Goal: Contribute content: Add original content to the website for others to see

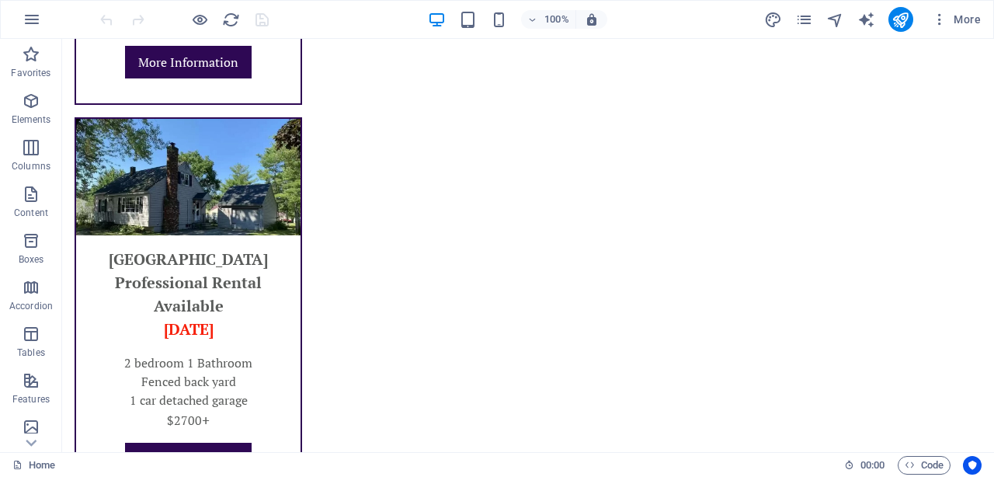
scroll to position [1040, 0]
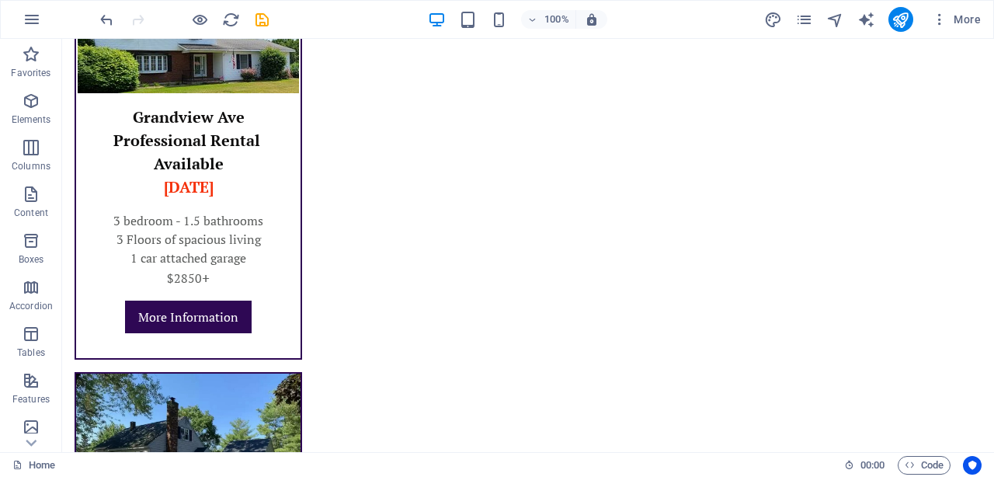
scroll to position [783, 0]
click at [260, 21] on icon "save" at bounding box center [262, 20] width 18 height 18
click at [627, 22] on icon "pages" at bounding box center [804, 20] width 18 height 18
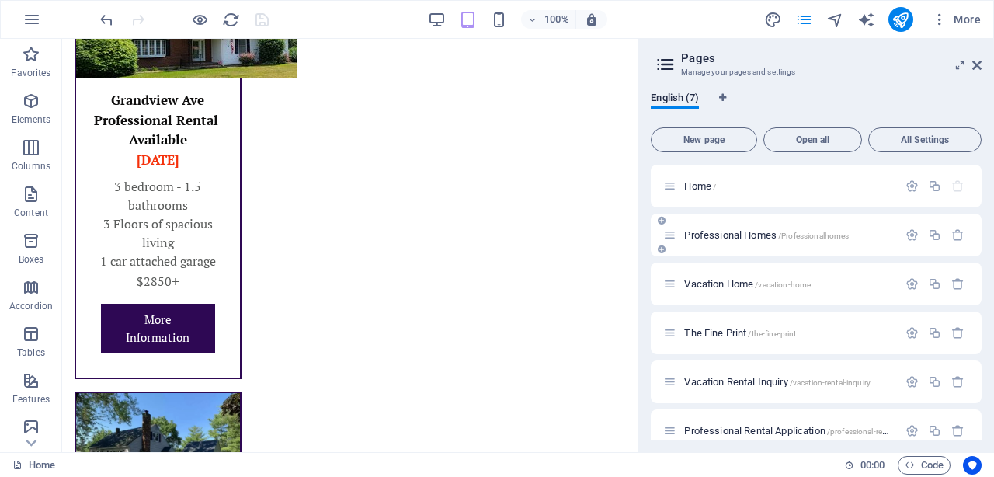
click at [627, 236] on span "Professional Homes /Professionalhomes" at bounding box center [766, 235] width 165 height 12
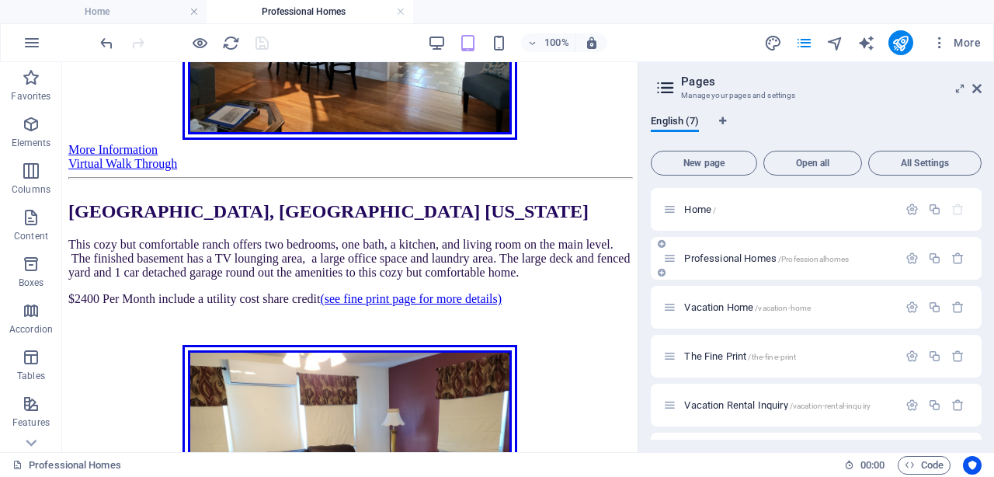
scroll to position [2120, 0]
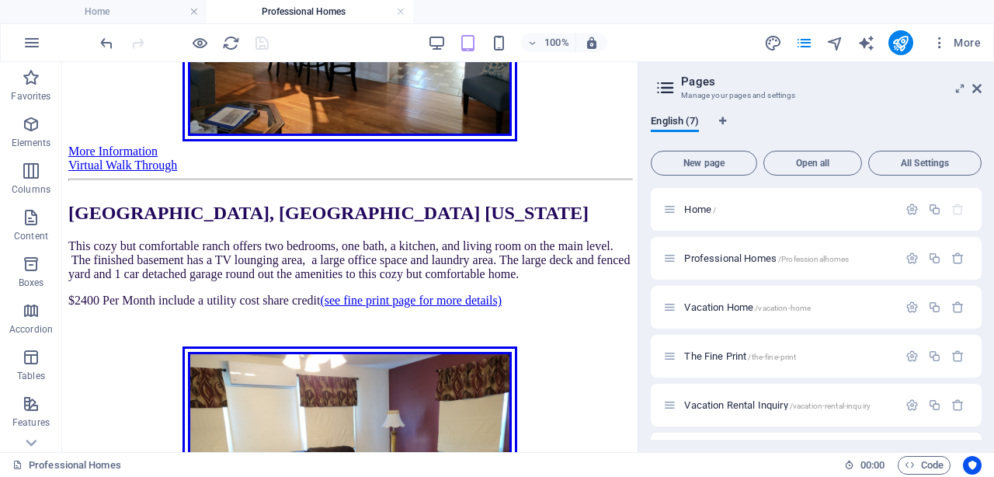
click at [99, 281] on div "This cozy but comfortable ranch offers two bedrooms, one bath, a kitchen, and l…" at bounding box center [349, 286] width 563 height 95
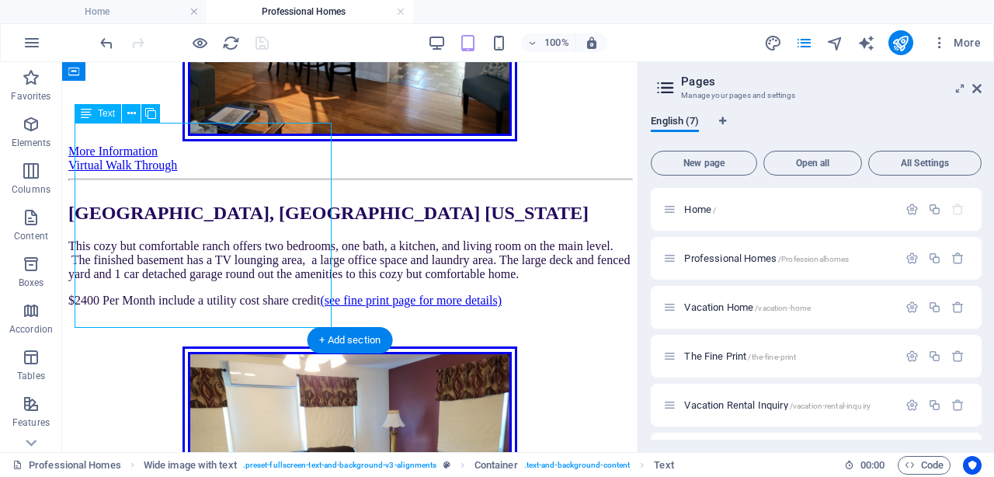
click at [96, 281] on div "This cozy but comfortable ranch offers two bedrooms, one bath, a kitchen, and l…" at bounding box center [349, 286] width 563 height 95
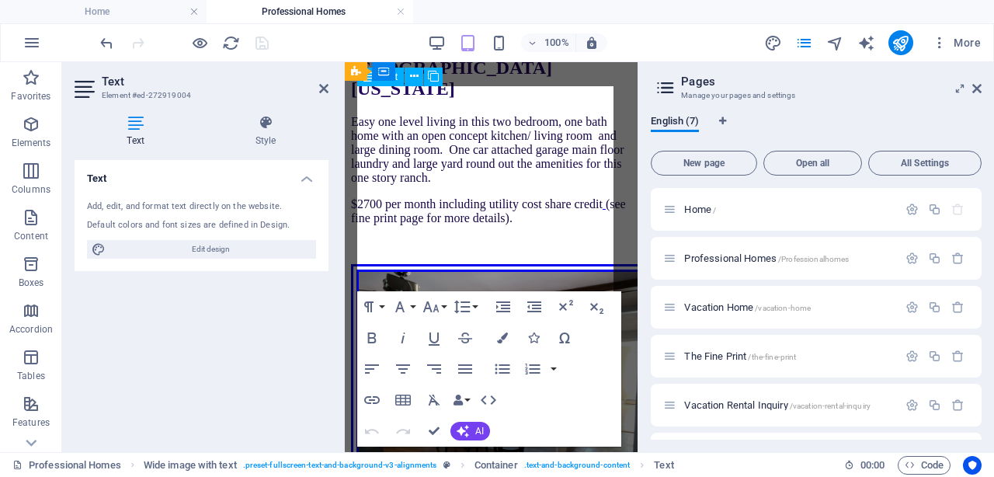
scroll to position [3108, 0]
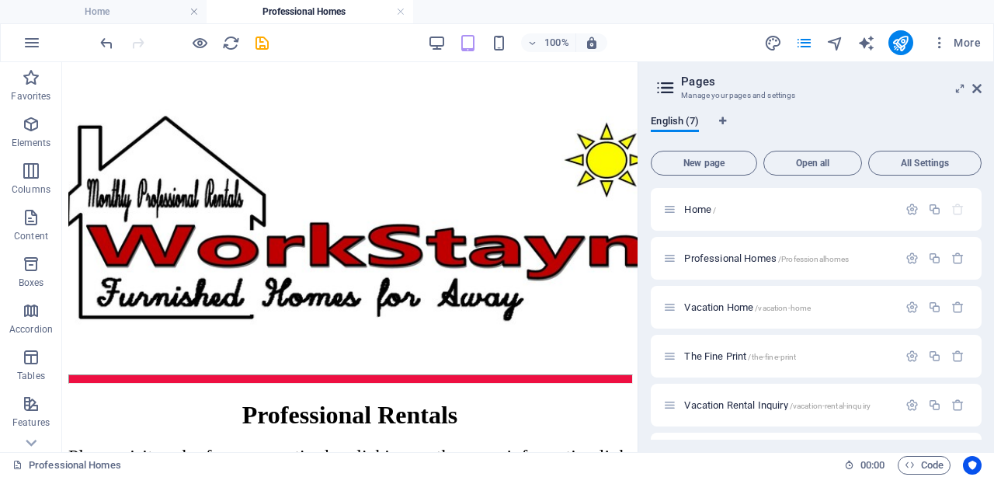
scroll to position [0, 0]
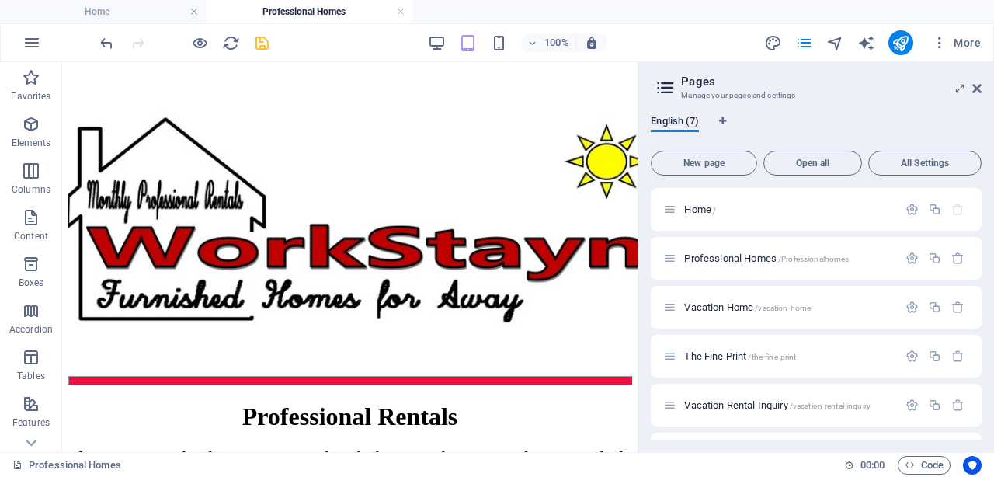
click at [266, 42] on icon "save" at bounding box center [262, 43] width 18 height 18
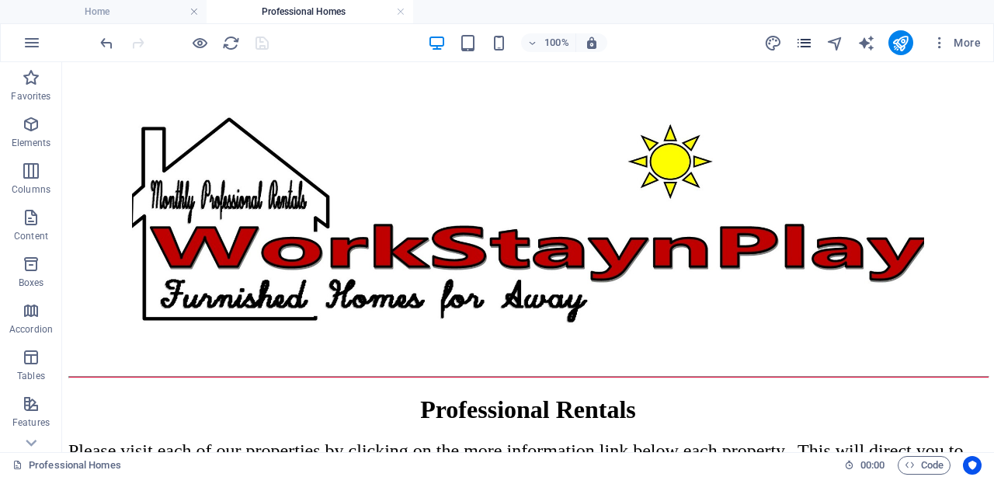
click at [627, 34] on icon "pages" at bounding box center [804, 43] width 18 height 18
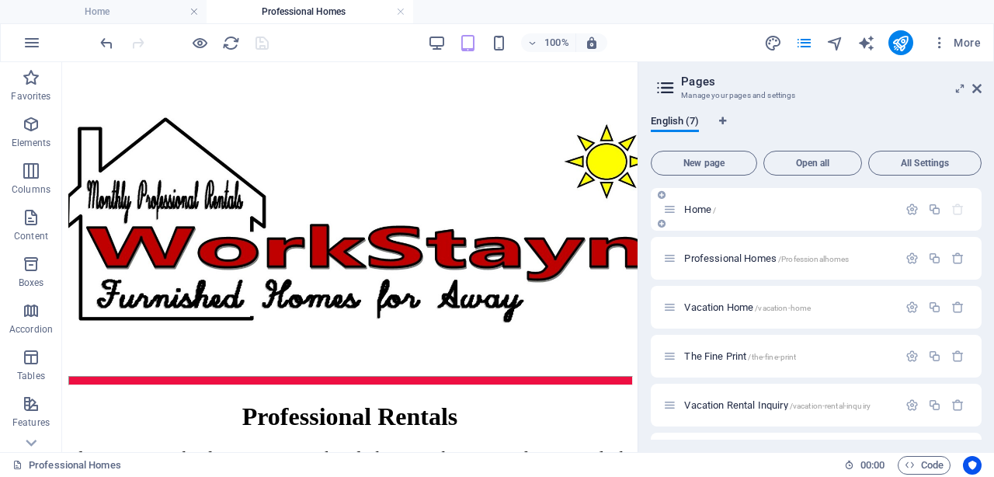
click at [627, 210] on span "/" at bounding box center [714, 210] width 3 height 9
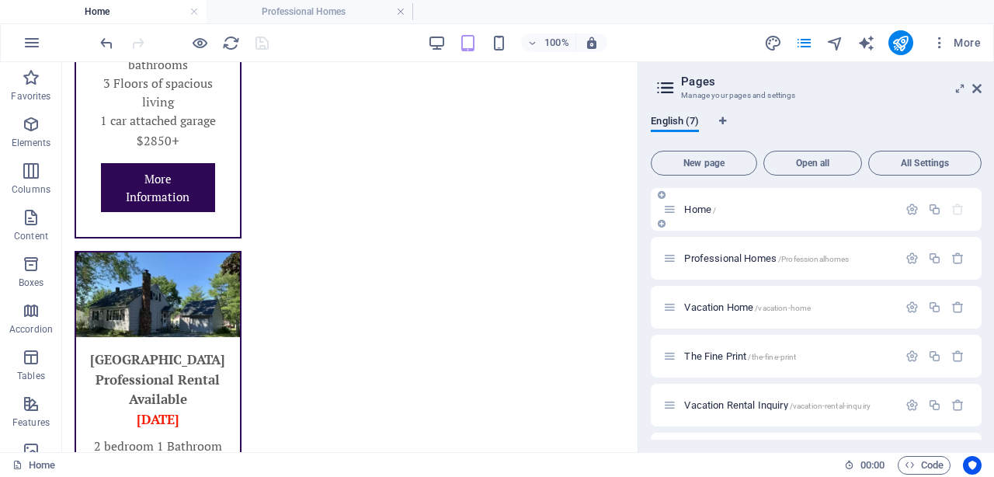
scroll to position [948, 0]
click at [627, 36] on icon "publish" at bounding box center [900, 43] width 18 height 18
